Goal: Transaction & Acquisition: Purchase product/service

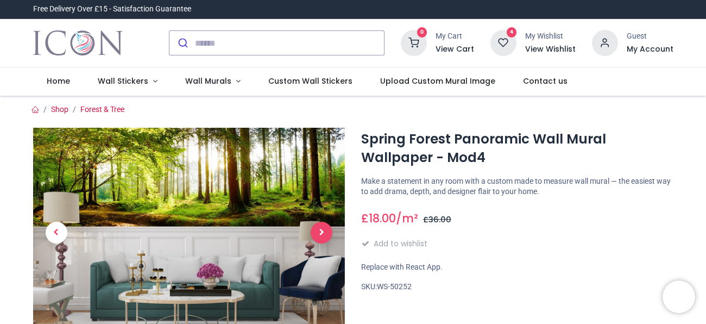
click at [318, 228] on span "Next" at bounding box center [322, 233] width 22 height 22
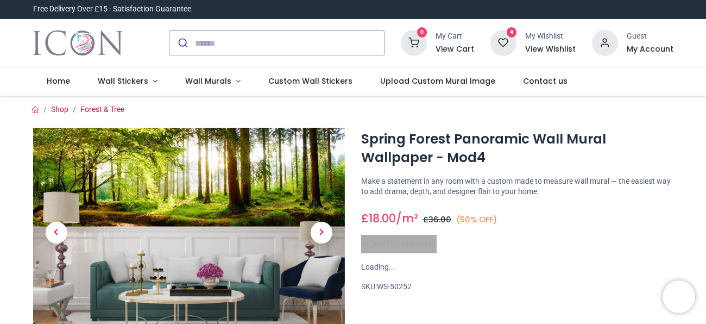
click at [318, 228] on span "Next" at bounding box center [322, 233] width 22 height 22
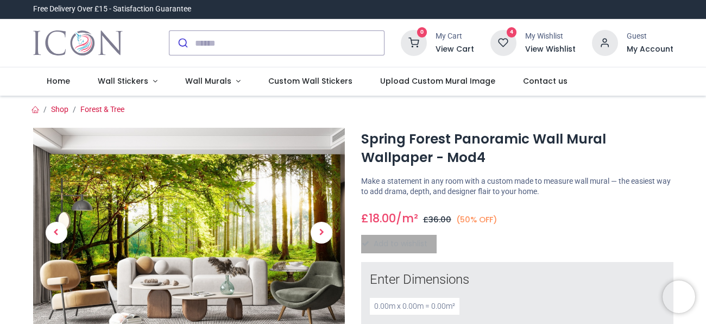
click at [318, 228] on span "Next" at bounding box center [322, 233] width 22 height 22
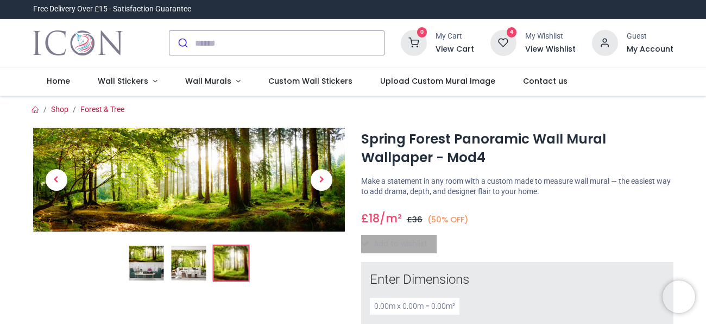
click at [232, 268] on img at bounding box center [230, 263] width 35 height 35
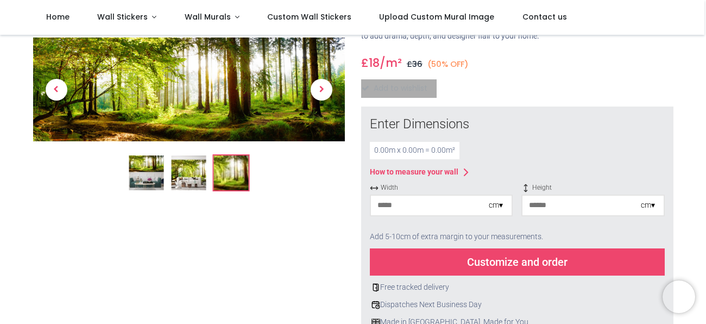
scroll to position [96, 0]
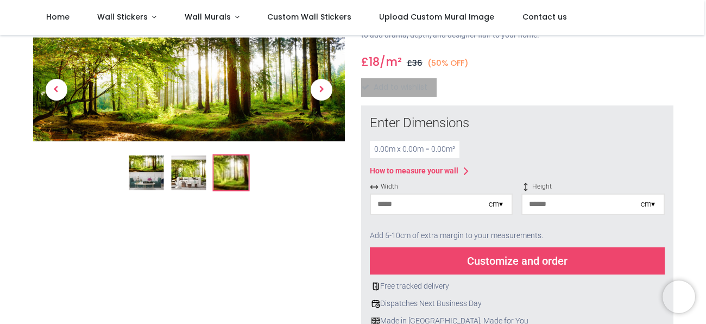
click at [427, 208] on input "number" at bounding box center [430, 204] width 118 height 20
click at [444, 205] on input "number" at bounding box center [430, 204] width 118 height 20
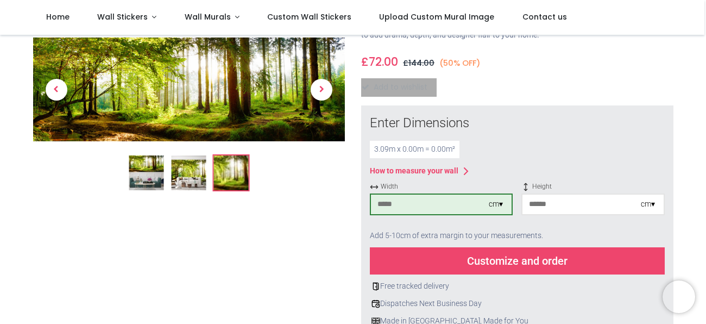
type input "***"
click at [555, 205] on input "number" at bounding box center [582, 204] width 118 height 20
type input "***"
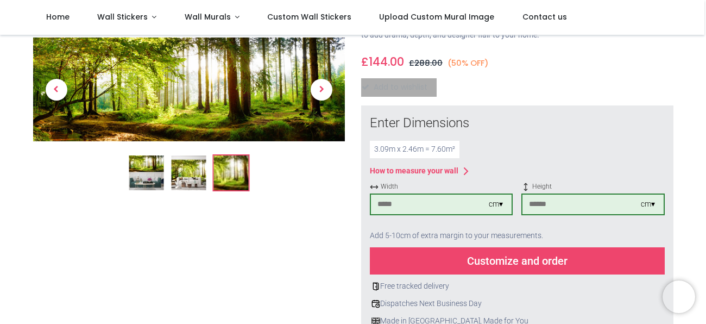
click at [562, 254] on div "Customize and order" at bounding box center [517, 260] width 295 height 27
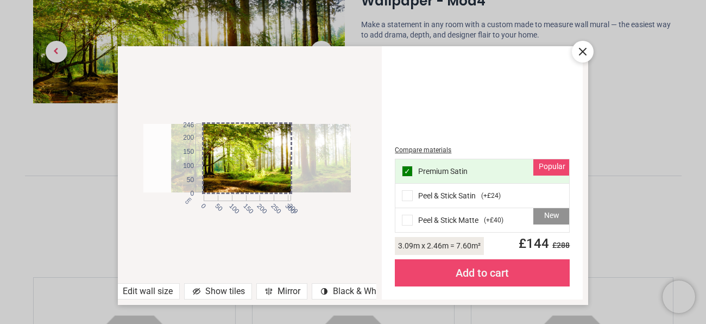
drag, startPoint x: 256, startPoint y: 180, endPoint x: 285, endPoint y: 175, distance: 28.6
click at [285, 175] on div at bounding box center [275, 158] width 207 height 69
click at [242, 164] on div at bounding box center [275, 158] width 207 height 69
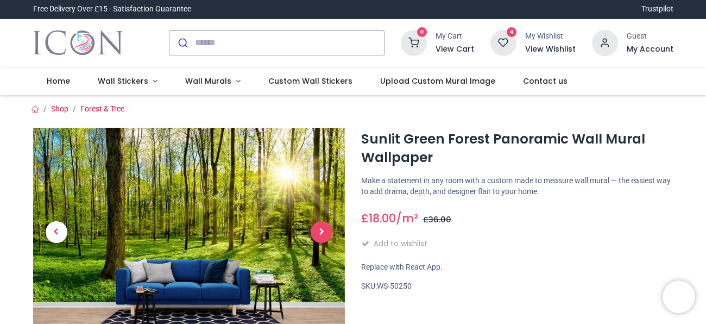
click at [319, 235] on span "Next" at bounding box center [322, 232] width 22 height 22
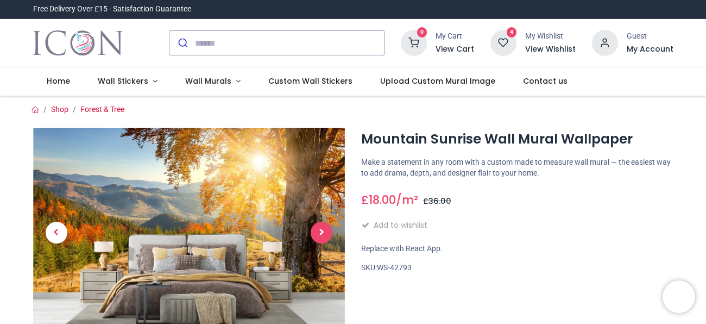
click at [316, 233] on span "Next" at bounding box center [322, 233] width 22 height 22
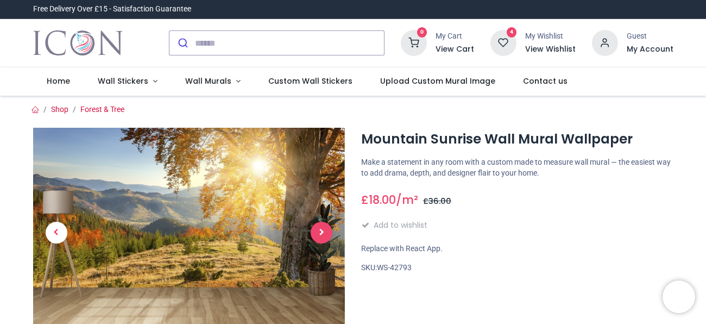
click at [316, 233] on span "Next" at bounding box center [322, 233] width 22 height 22
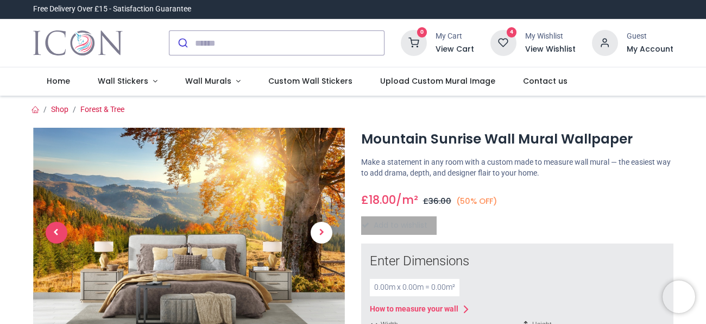
click at [53, 233] on span "Previous" at bounding box center [57, 233] width 22 height 22
